Goal: Communication & Community: Answer question/provide support

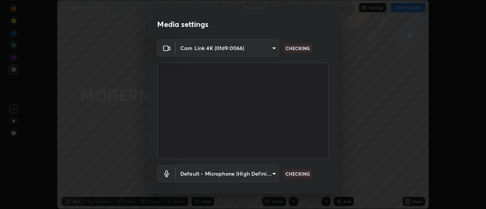
scroll to position [40, 0]
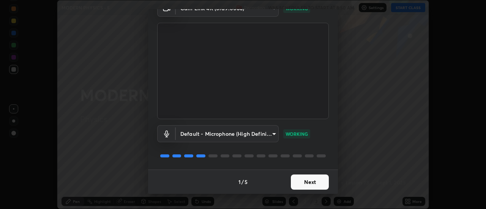
click at [315, 184] on button "Next" at bounding box center [310, 182] width 38 height 15
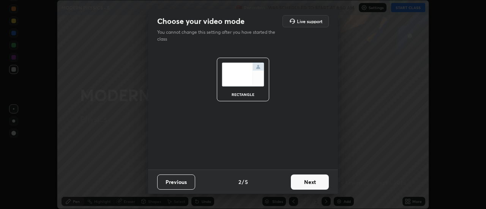
click at [321, 182] on button "Next" at bounding box center [310, 182] width 38 height 15
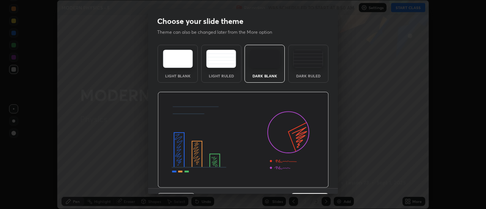
scroll to position [19, 0]
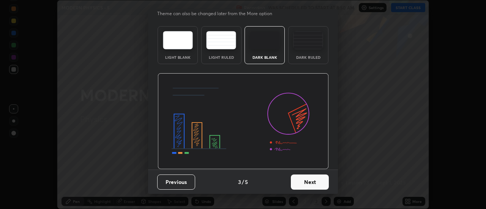
click at [316, 185] on button "Next" at bounding box center [310, 182] width 38 height 15
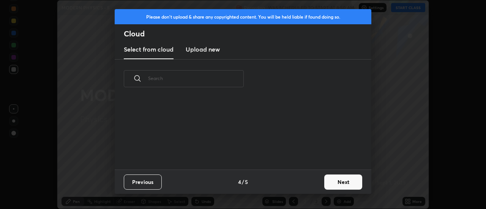
click at [338, 183] on button "Next" at bounding box center [343, 182] width 38 height 15
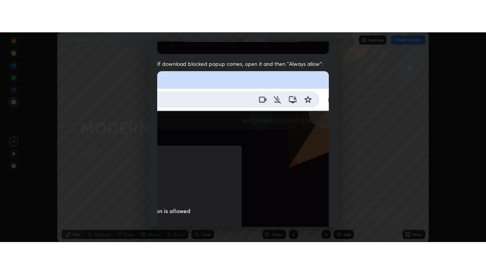
scroll to position [195, 0]
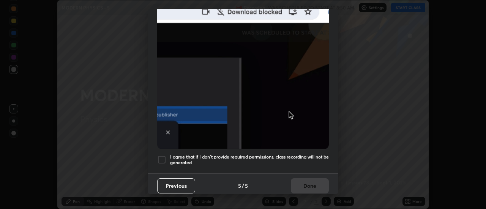
click at [162, 156] on div at bounding box center [161, 159] width 9 height 9
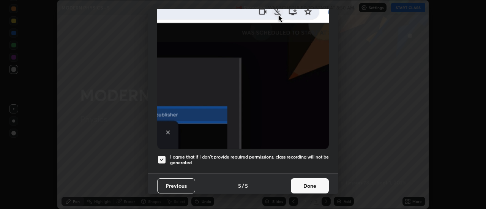
click at [304, 184] on button "Done" at bounding box center [310, 186] width 38 height 15
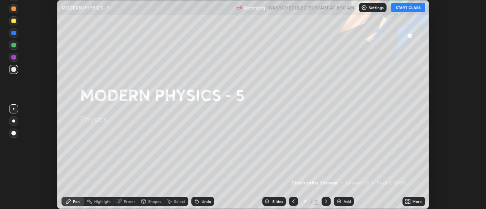
click at [414, 8] on button "START CLASS" at bounding box center [408, 7] width 34 height 9
click at [341, 199] on img at bounding box center [339, 202] width 6 height 6
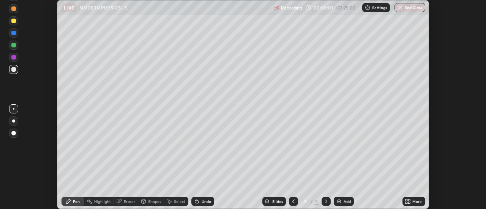
click at [411, 201] on icon at bounding box center [408, 202] width 6 height 6
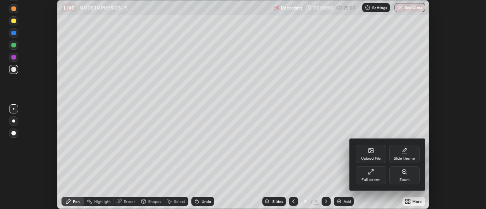
click at [377, 173] on div "Full screen" at bounding box center [371, 175] width 30 height 18
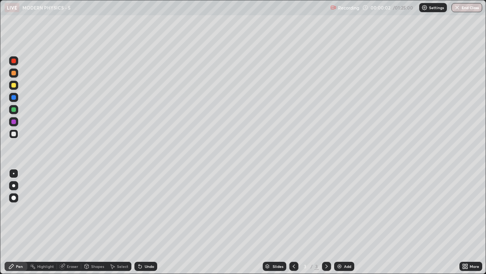
scroll to position [274, 486]
click at [17, 209] on div "Pen" at bounding box center [19, 266] width 7 height 4
click at [14, 185] on div at bounding box center [13, 185] width 3 height 3
click at [14, 87] on div at bounding box center [13, 85] width 5 height 5
click at [343, 209] on div "Add" at bounding box center [344, 265] width 20 height 9
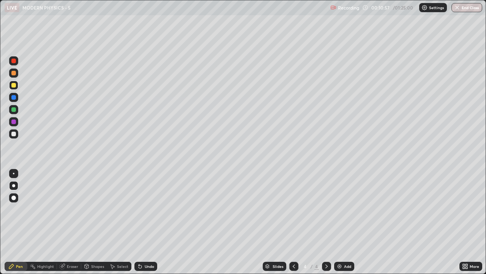
click at [341, 209] on img at bounding box center [340, 266] width 6 height 6
click at [339, 209] on img at bounding box center [340, 266] width 6 height 6
click at [40, 209] on div "Highlight" at bounding box center [45, 266] width 17 height 4
click at [20, 209] on div "Pen" at bounding box center [19, 266] width 7 height 4
click at [344, 209] on div "Add" at bounding box center [347, 266] width 7 height 4
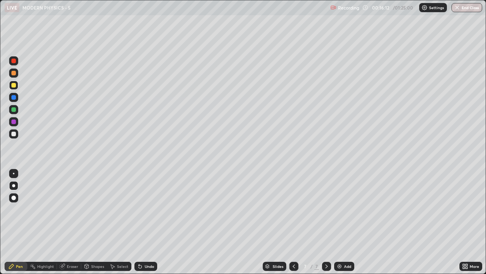
click at [13, 135] on div at bounding box center [13, 133] width 5 height 5
click at [14, 136] on div at bounding box center [13, 133] width 5 height 5
click at [142, 209] on div "Undo" at bounding box center [146, 265] width 23 height 9
click at [143, 209] on div "Undo" at bounding box center [146, 265] width 23 height 9
click at [75, 209] on div "Eraser" at bounding box center [72, 266] width 11 height 4
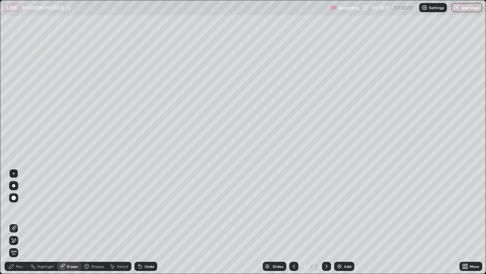
click at [22, 209] on div "Pen" at bounding box center [19, 266] width 7 height 4
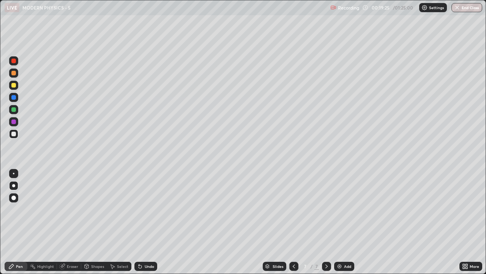
click at [145, 209] on div "Undo" at bounding box center [149, 266] width 9 height 4
click at [146, 209] on div "Undo" at bounding box center [149, 266] width 9 height 4
click at [147, 209] on div "Undo" at bounding box center [149, 266] width 9 height 4
click at [146, 209] on div "Undo" at bounding box center [149, 266] width 9 height 4
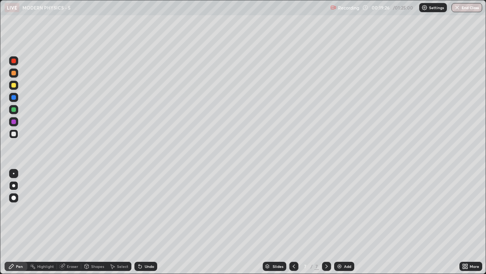
click at [146, 209] on div "Undo" at bounding box center [149, 266] width 9 height 4
click at [147, 209] on div "Undo" at bounding box center [149, 266] width 9 height 4
click at [147, 209] on div "Undo" at bounding box center [146, 265] width 23 height 9
click at [148, 209] on div "Undo" at bounding box center [146, 265] width 23 height 9
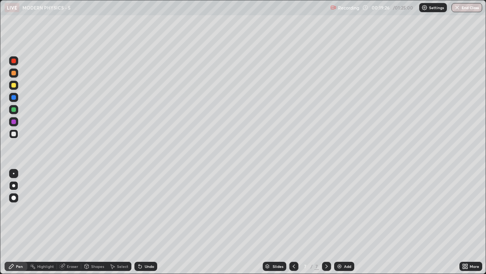
click at [149, 209] on div "Undo" at bounding box center [146, 265] width 23 height 9
click at [150, 209] on div "Undo" at bounding box center [146, 265] width 23 height 9
click at [149, 209] on div "Undo" at bounding box center [146, 265] width 23 height 9
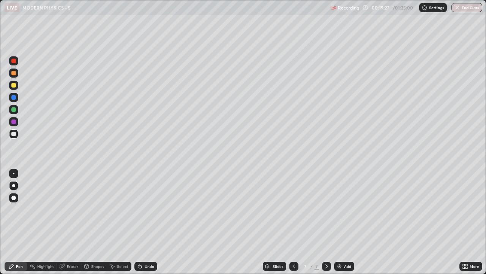
click at [150, 209] on div "Undo" at bounding box center [146, 265] width 23 height 9
click at [149, 209] on div "Undo" at bounding box center [146, 265] width 23 height 9
click at [150, 209] on div "Undo" at bounding box center [146, 265] width 23 height 9
click at [149, 209] on div "Undo" at bounding box center [146, 265] width 23 height 9
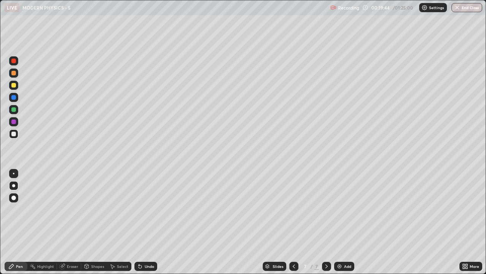
click at [149, 209] on div "Undo" at bounding box center [149, 266] width 9 height 4
click at [14, 209] on icon at bounding box center [11, 266] width 6 height 6
click at [345, 209] on div "Add" at bounding box center [344, 265] width 20 height 9
click at [11, 198] on div at bounding box center [13, 197] width 9 height 9
click at [14, 185] on div at bounding box center [13, 185] width 3 height 3
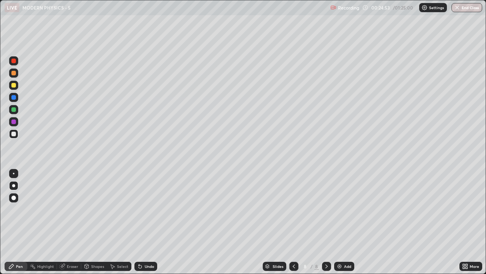
click at [14, 111] on div at bounding box center [13, 109] width 5 height 5
click at [14, 73] on div at bounding box center [13, 73] width 5 height 5
click at [14, 134] on div at bounding box center [13, 133] width 5 height 5
click at [338, 209] on img at bounding box center [340, 266] width 6 height 6
click at [97, 209] on div "Shapes" at bounding box center [97, 266] width 13 height 4
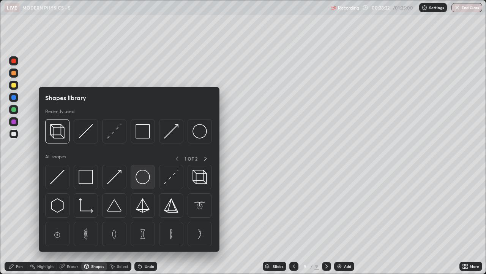
click at [146, 177] on img at bounding box center [143, 176] width 14 height 14
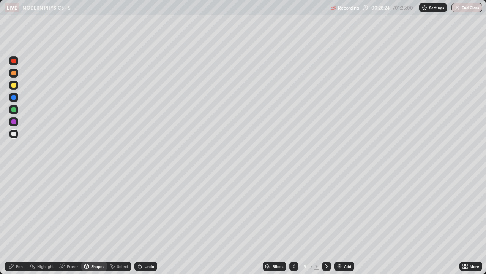
click at [19, 209] on div "Pen" at bounding box center [19, 266] width 7 height 4
click at [12, 85] on div at bounding box center [13, 85] width 5 height 5
click at [48, 209] on div "Highlight" at bounding box center [45, 266] width 17 height 4
click at [14, 122] on div at bounding box center [13, 121] width 5 height 5
click at [15, 209] on div "Pen" at bounding box center [16, 265] width 23 height 9
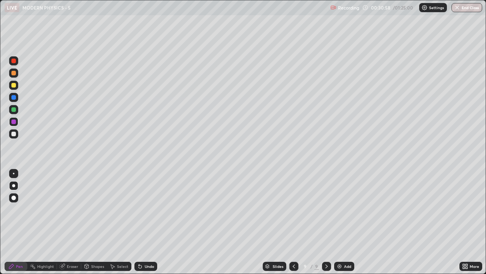
click at [18, 209] on div "Pen" at bounding box center [19, 266] width 7 height 4
click at [13, 134] on div at bounding box center [13, 133] width 5 height 5
click at [14, 88] on div at bounding box center [13, 85] width 9 height 9
click at [145, 209] on div "Undo" at bounding box center [149, 266] width 9 height 4
click at [13, 135] on div at bounding box center [13, 133] width 5 height 5
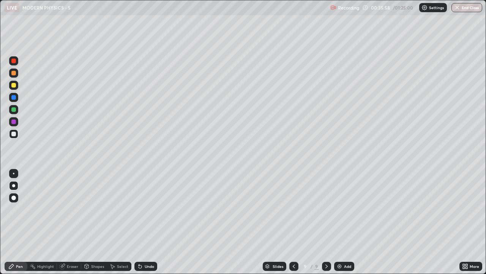
click at [19, 209] on div "Pen" at bounding box center [19, 266] width 7 height 4
click at [338, 209] on img at bounding box center [340, 266] width 6 height 6
click at [13, 85] on div at bounding box center [13, 85] width 5 height 5
click at [14, 110] on div at bounding box center [13, 109] width 5 height 5
click at [17, 134] on div at bounding box center [13, 133] width 9 height 9
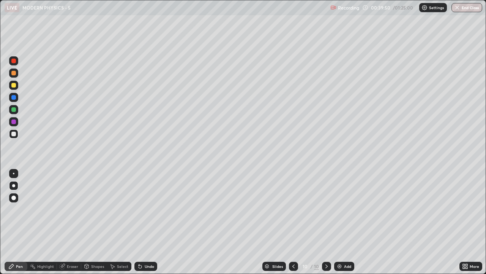
click at [13, 135] on div at bounding box center [13, 133] width 5 height 5
click at [340, 209] on img at bounding box center [340, 266] width 6 height 6
click at [14, 85] on div at bounding box center [13, 85] width 5 height 5
click at [13, 99] on div at bounding box center [13, 97] width 5 height 5
click at [14, 136] on div at bounding box center [13, 133] width 9 height 9
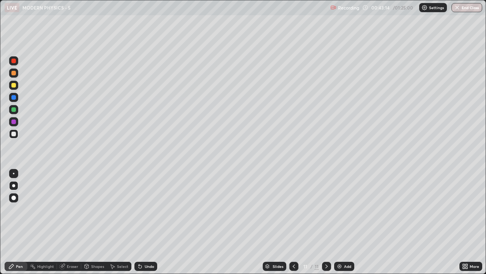
click at [145, 209] on div "Undo" at bounding box center [149, 266] width 9 height 4
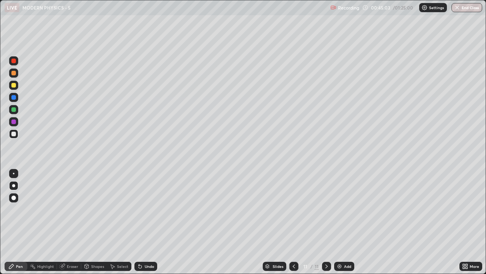
click at [340, 209] on img at bounding box center [340, 266] width 6 height 6
click at [43, 209] on div "Highlight" at bounding box center [45, 266] width 17 height 4
click at [14, 136] on div at bounding box center [13, 133] width 9 height 9
click at [21, 209] on div "Pen" at bounding box center [19, 266] width 7 height 4
click at [13, 87] on div at bounding box center [13, 85] width 5 height 5
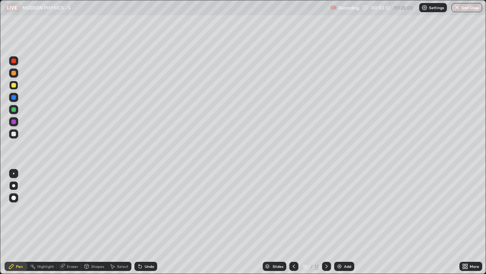
click at [338, 209] on img at bounding box center [340, 266] width 6 height 6
click at [14, 134] on div at bounding box center [13, 133] width 5 height 5
click at [117, 209] on div "Select" at bounding box center [119, 265] width 24 height 9
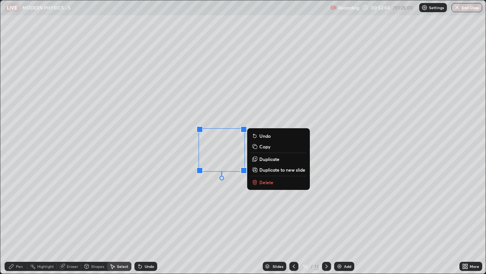
click at [261, 185] on p "Delete" at bounding box center [267, 182] width 14 height 6
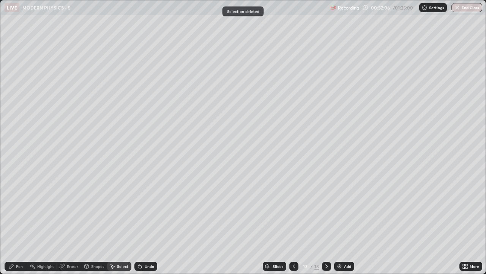
click at [17, 209] on div "Pen" at bounding box center [19, 266] width 7 height 4
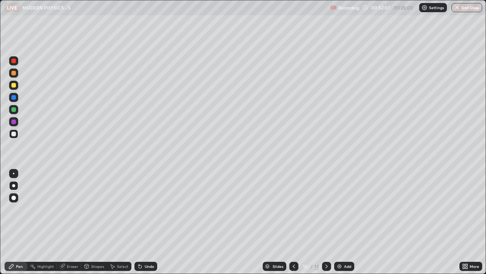
click at [13, 84] on div at bounding box center [13, 85] width 5 height 5
click at [14, 74] on div at bounding box center [13, 73] width 5 height 5
click at [14, 134] on div at bounding box center [13, 133] width 5 height 5
click at [15, 86] on div at bounding box center [13, 85] width 5 height 5
click at [147, 209] on div "Undo" at bounding box center [149, 266] width 9 height 4
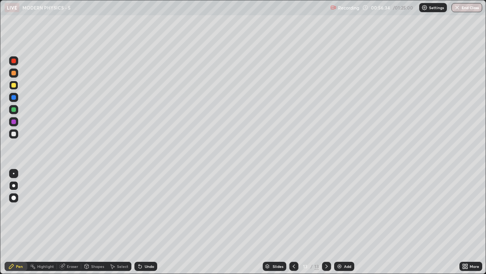
click at [339, 209] on img at bounding box center [340, 266] width 6 height 6
click at [14, 135] on div at bounding box center [13, 133] width 5 height 5
click at [93, 209] on div "Shapes" at bounding box center [97, 266] width 13 height 4
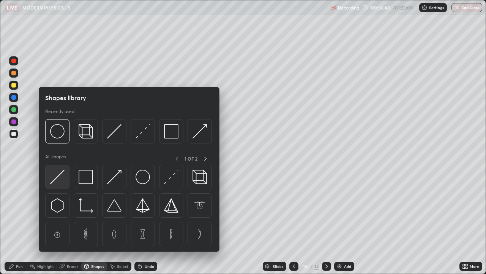
click at [60, 183] on img at bounding box center [57, 176] width 14 height 14
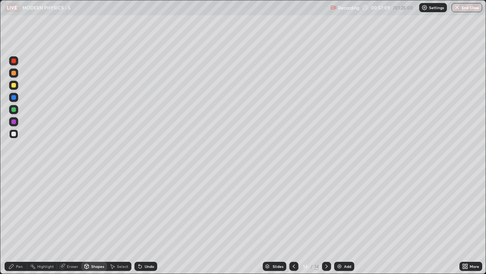
click at [23, 209] on div "Pen" at bounding box center [16, 265] width 23 height 9
click at [14, 87] on div at bounding box center [13, 85] width 5 height 5
click at [14, 98] on div at bounding box center [13, 97] width 5 height 5
click at [13, 111] on div at bounding box center [13, 109] width 5 height 5
click at [344, 209] on div "Add" at bounding box center [347, 266] width 7 height 4
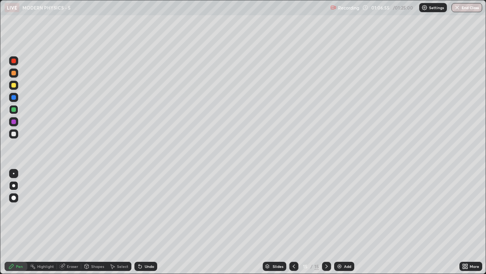
click at [293, 209] on icon at bounding box center [294, 266] width 6 height 6
click at [118, 209] on div "Select" at bounding box center [122, 266] width 11 height 4
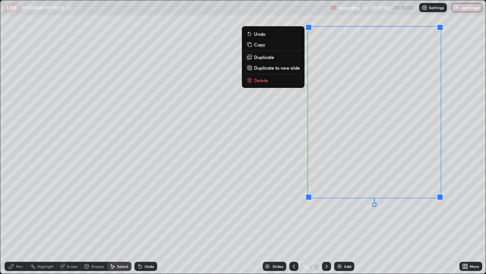
click at [268, 70] on p "Duplicate to new slide" at bounding box center [277, 68] width 46 height 6
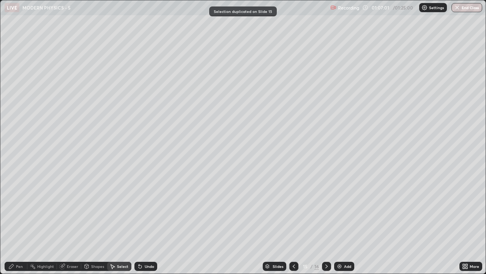
click at [19, 209] on div "Pen" at bounding box center [19, 266] width 7 height 4
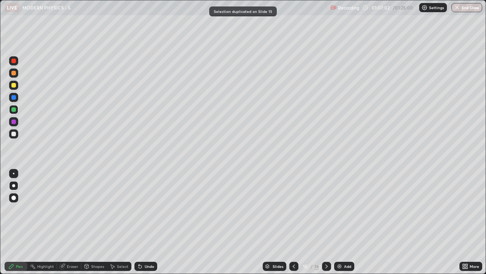
click at [14, 135] on div at bounding box center [13, 133] width 5 height 5
click at [69, 209] on div "Eraser" at bounding box center [72, 266] width 11 height 4
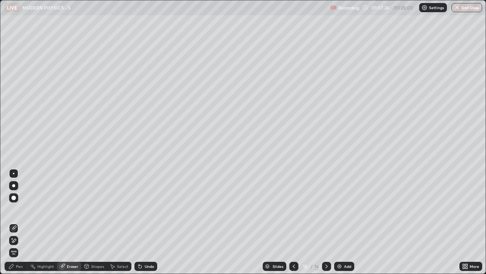
click at [21, 209] on div "Pen" at bounding box center [19, 266] width 7 height 4
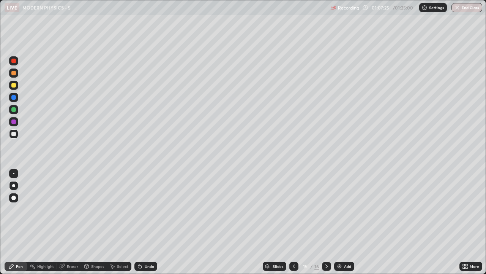
click at [14, 110] on div at bounding box center [13, 109] width 5 height 5
click at [139, 209] on icon at bounding box center [140, 266] width 6 height 6
click at [12, 123] on div at bounding box center [13, 121] width 5 height 5
click at [14, 85] on div at bounding box center [13, 85] width 5 height 5
click at [13, 133] on div at bounding box center [13, 133] width 5 height 5
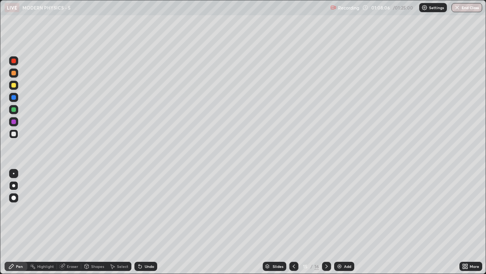
click at [44, 209] on div "Highlight" at bounding box center [45, 266] width 17 height 4
click at [20, 209] on div "Pen" at bounding box center [19, 266] width 7 height 4
click at [149, 209] on div "Undo" at bounding box center [146, 265] width 23 height 9
click at [464, 7] on button "End Class" at bounding box center [467, 7] width 31 height 9
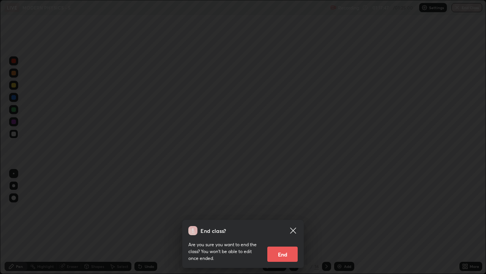
click at [286, 209] on button "End" at bounding box center [282, 253] width 30 height 15
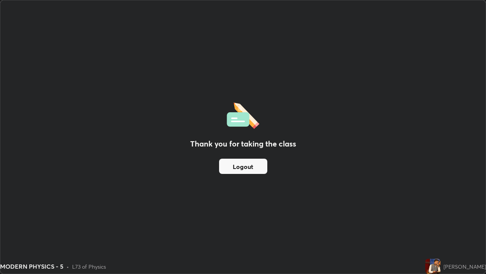
click at [257, 166] on button "Logout" at bounding box center [243, 165] width 48 height 15
